Goal: Find specific page/section: Find specific page/section

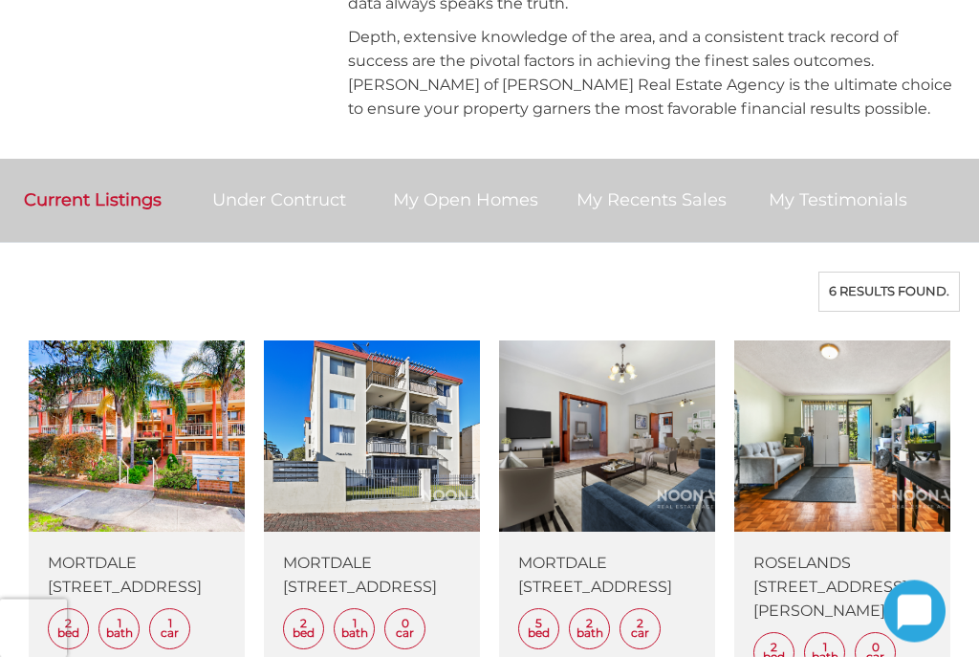
scroll to position [1394, 0]
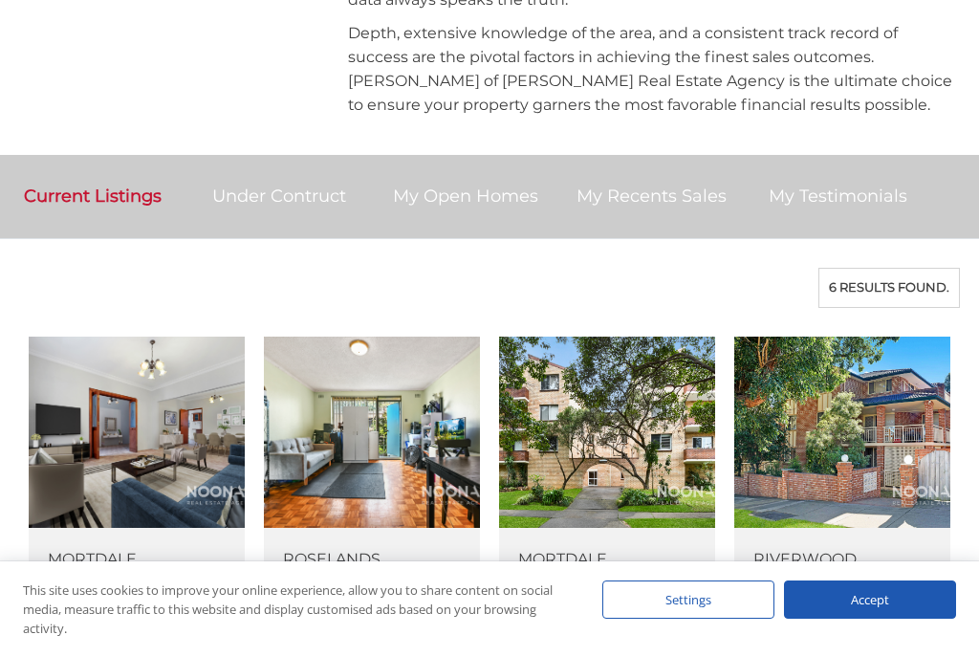
click at [865, 359] on link at bounding box center [842, 514] width 216 height 357
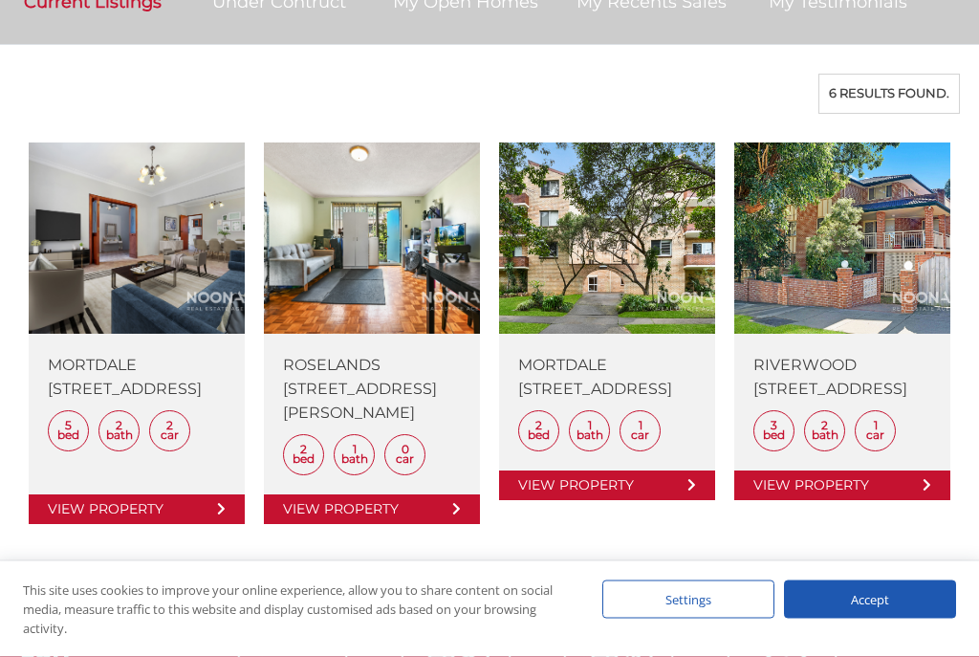
scroll to position [1588, 0]
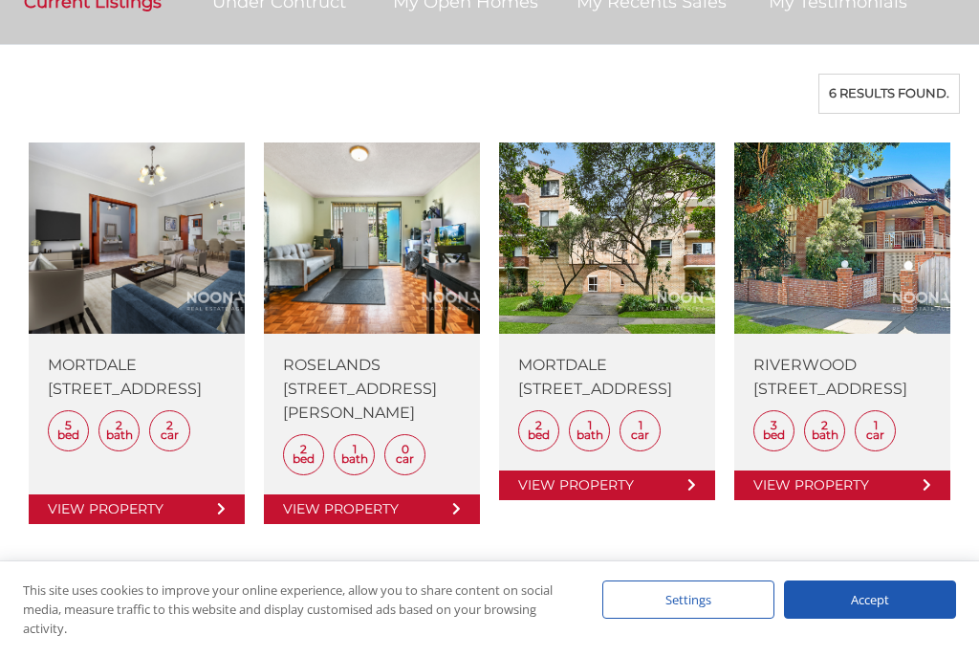
click at [621, 158] on link at bounding box center [607, 320] width 216 height 357
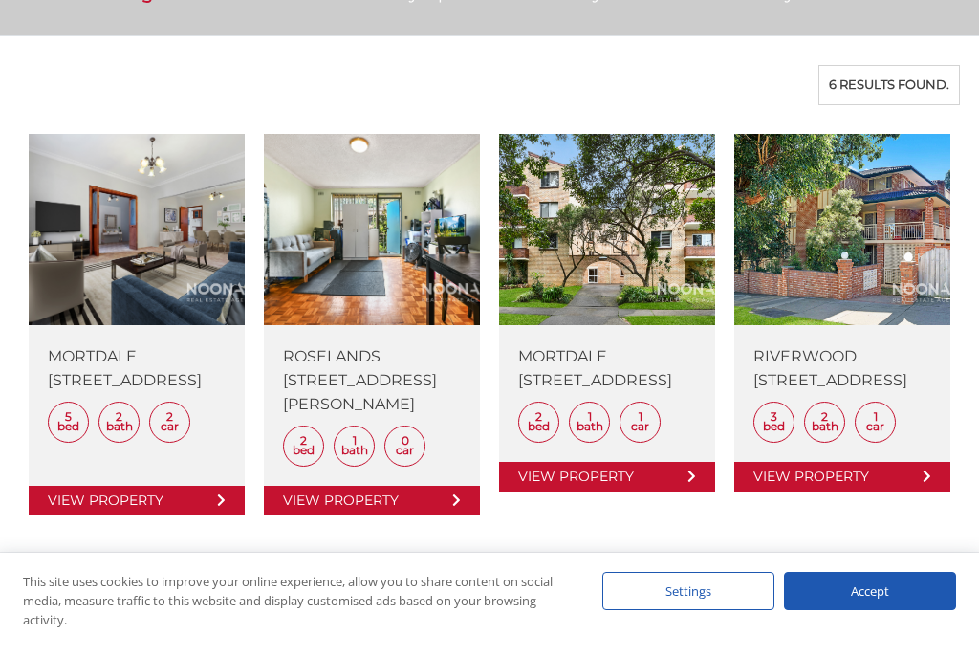
scroll to position [1623, 0]
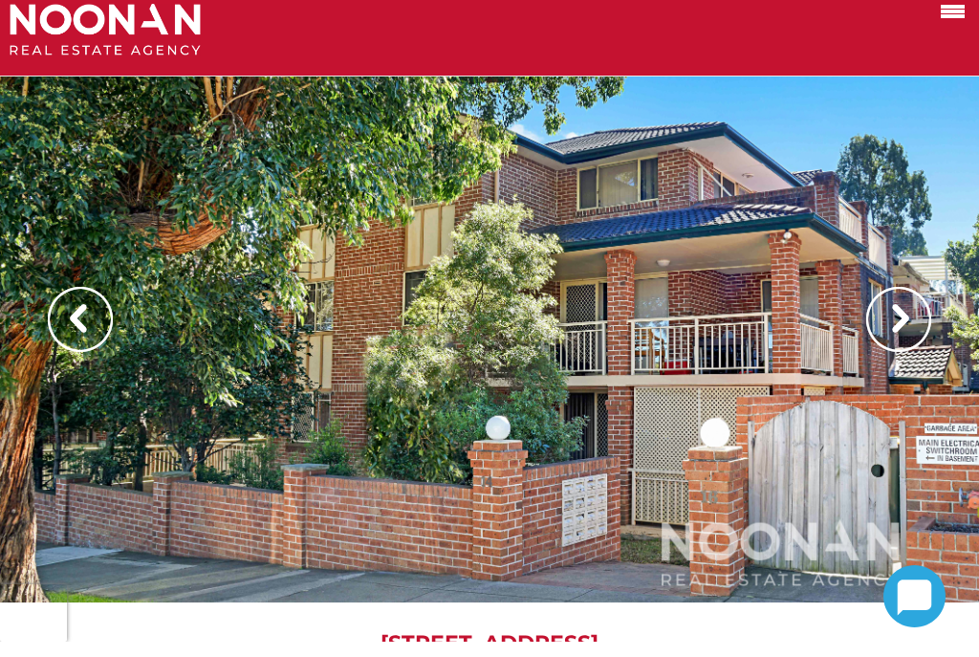
scroll to position [18, 0]
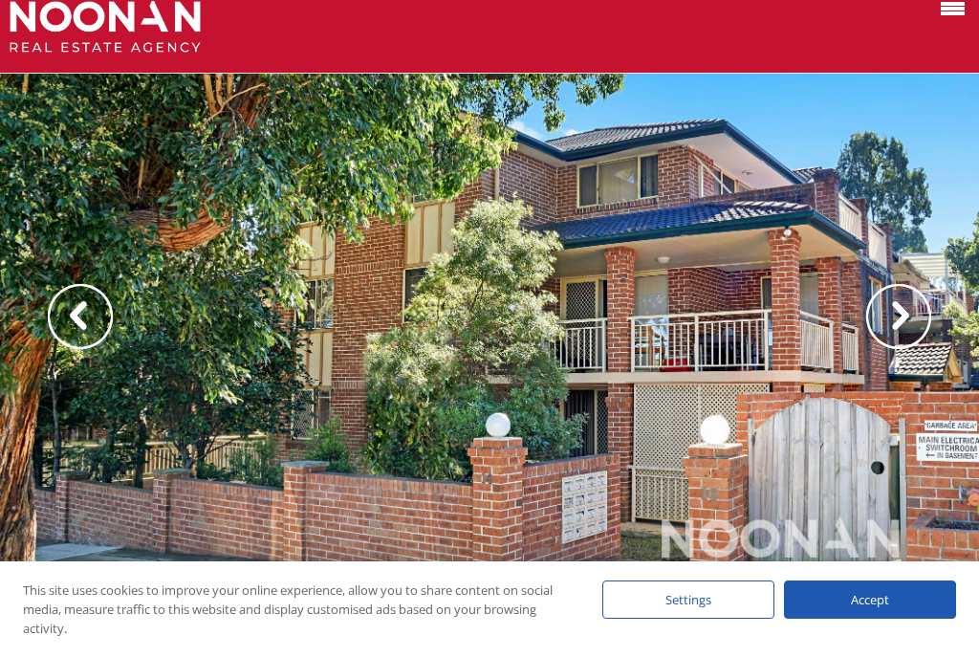
click at [904, 316] on img at bounding box center [898, 316] width 65 height 65
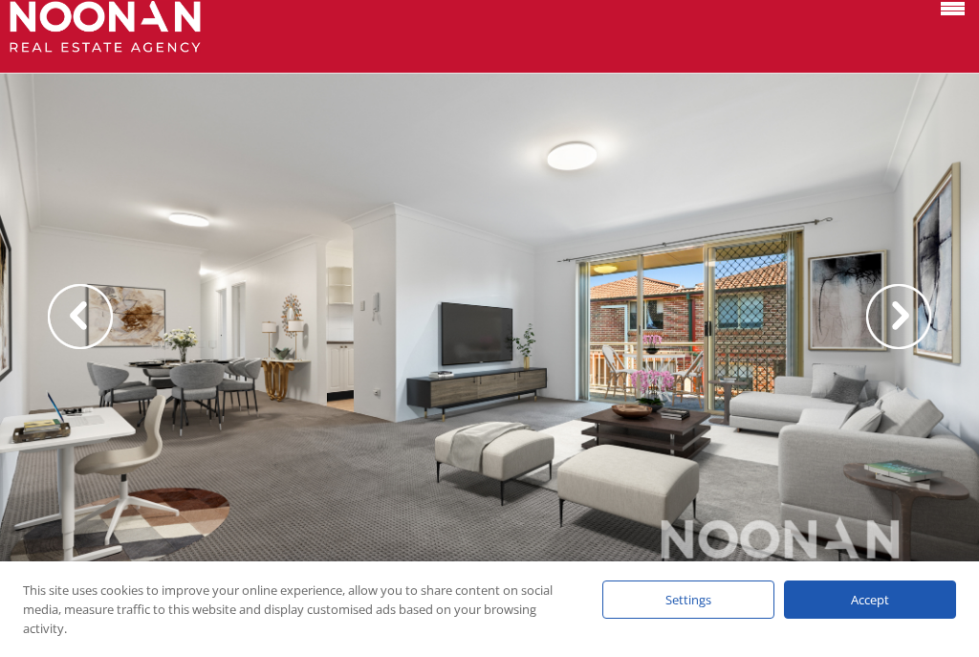
click at [903, 312] on img at bounding box center [898, 316] width 65 height 65
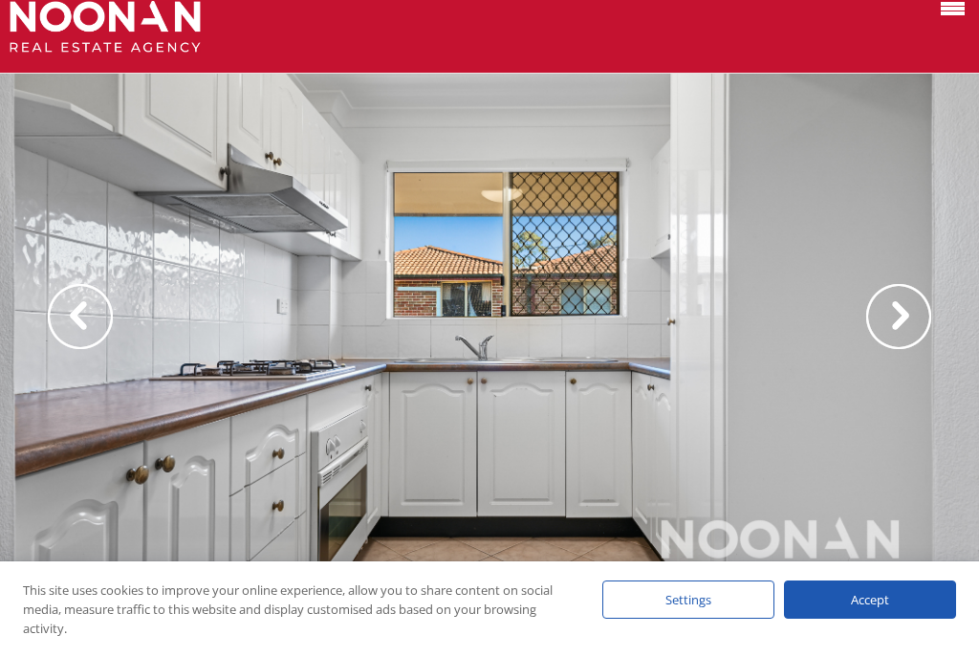
click at [908, 325] on img at bounding box center [898, 316] width 65 height 65
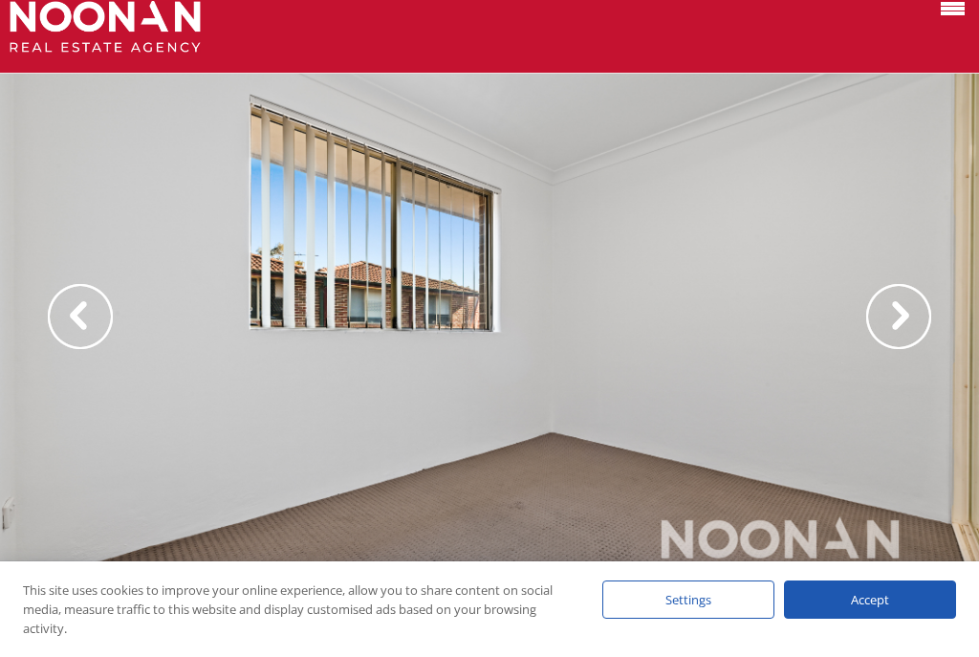
click at [901, 316] on img at bounding box center [898, 316] width 65 height 65
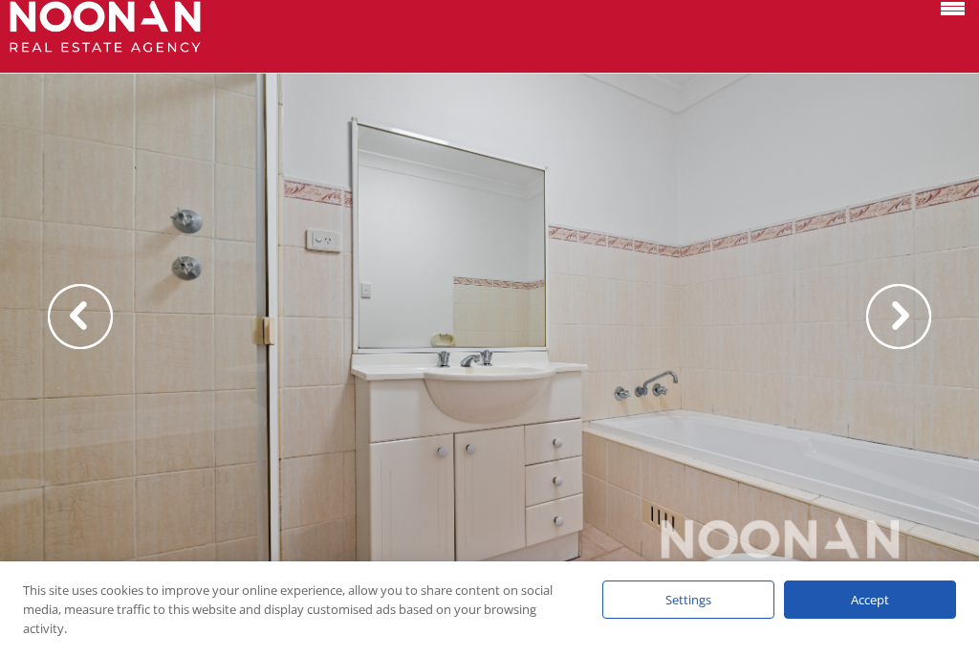
click at [907, 319] on img at bounding box center [898, 316] width 65 height 65
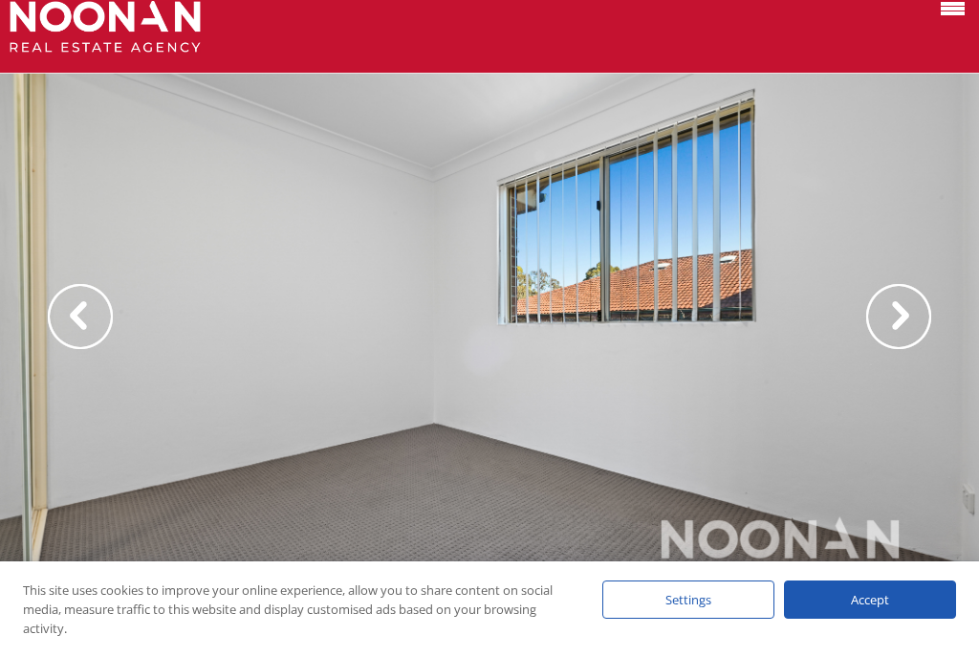
click at [900, 314] on img at bounding box center [898, 316] width 65 height 65
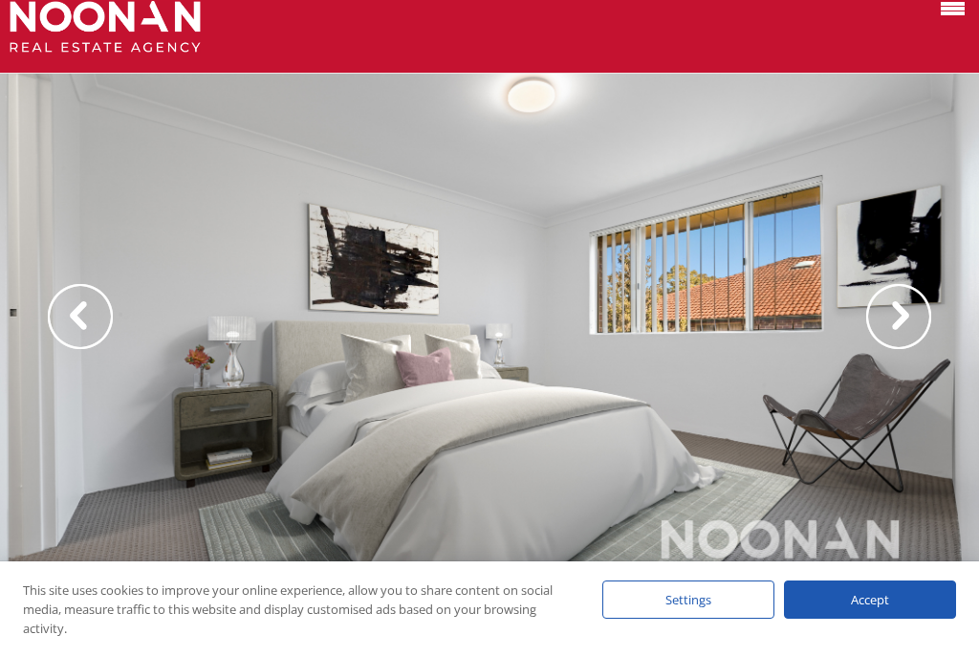
click at [910, 319] on img at bounding box center [898, 316] width 65 height 65
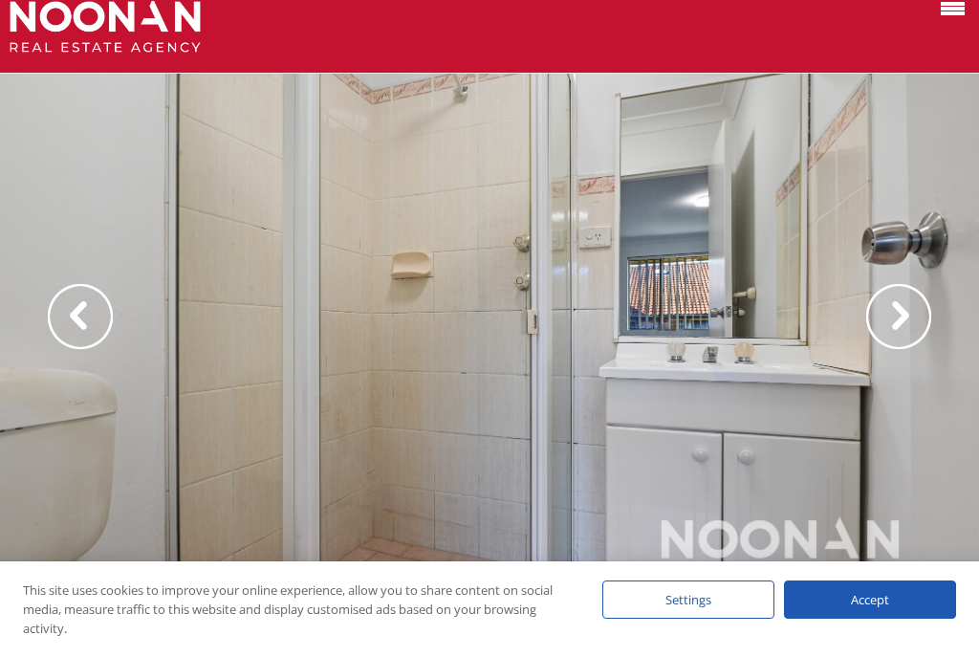
click at [900, 319] on img at bounding box center [898, 316] width 65 height 65
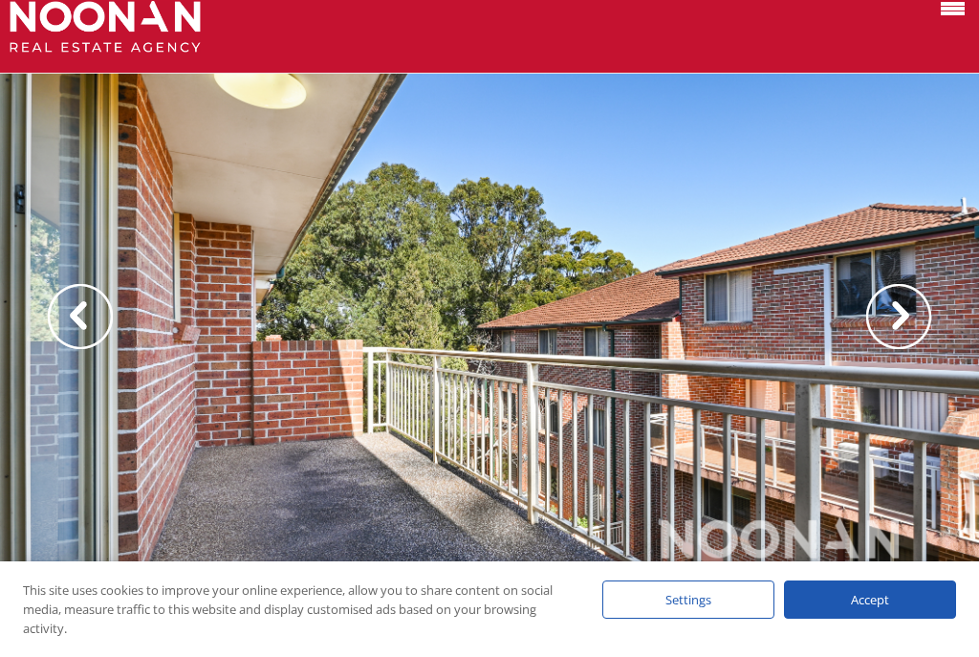
click at [908, 317] on img at bounding box center [898, 316] width 65 height 65
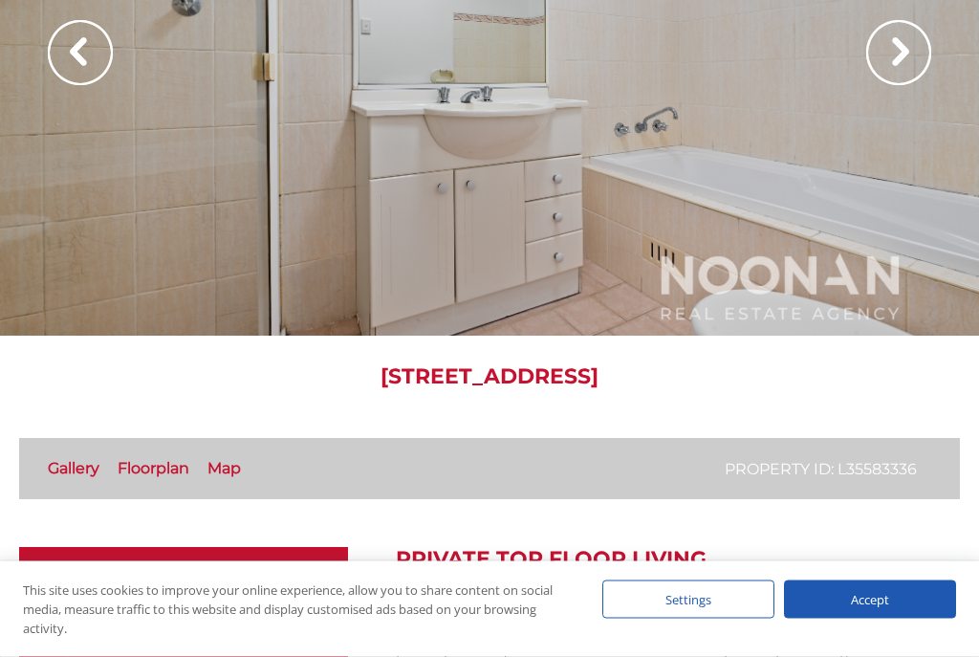
scroll to position [244, 0]
